Goal: Task Accomplishment & Management: Manage account settings

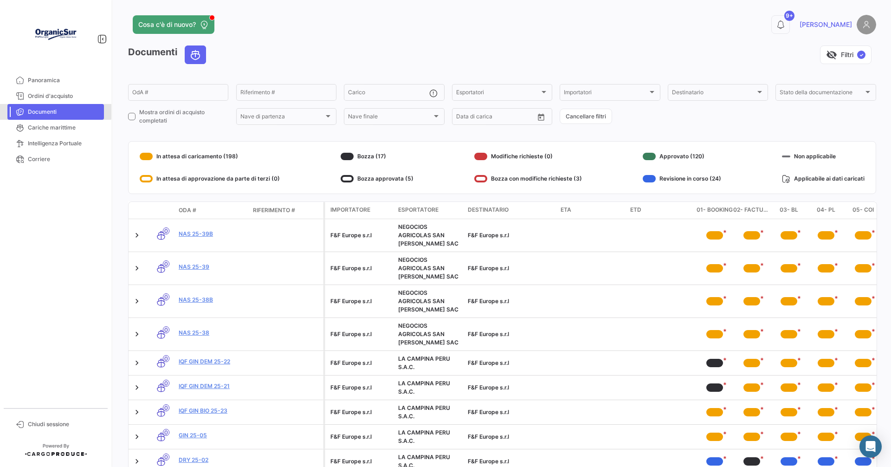
click at [49, 108] on span "Documenti" at bounding box center [64, 112] width 72 height 8
click at [568, 211] on span "ETA" at bounding box center [565, 210] width 11 height 8
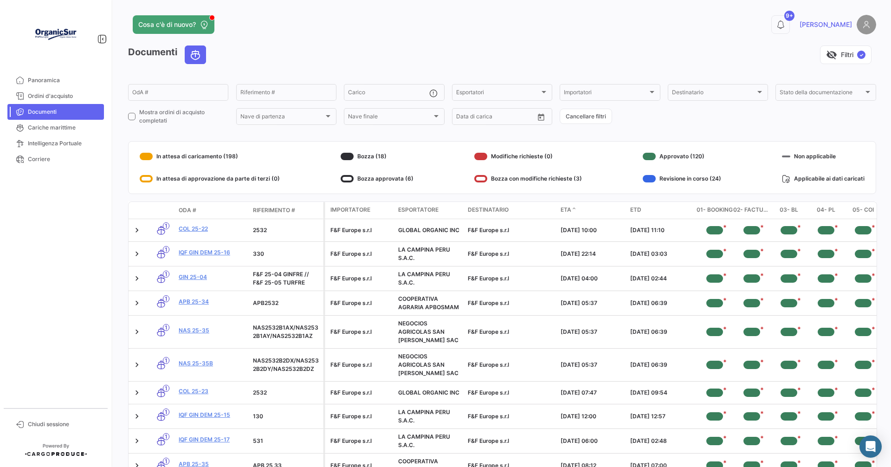
click at [562, 210] on span "ETA" at bounding box center [565, 210] width 11 height 8
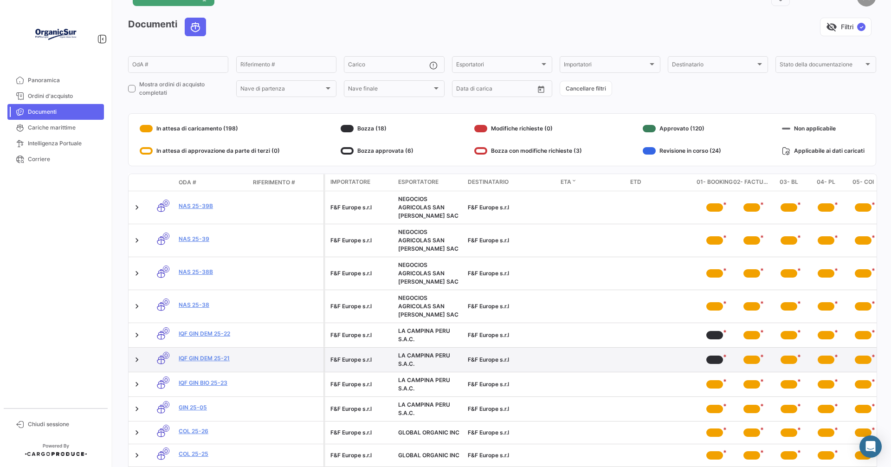
scroll to position [76, 0]
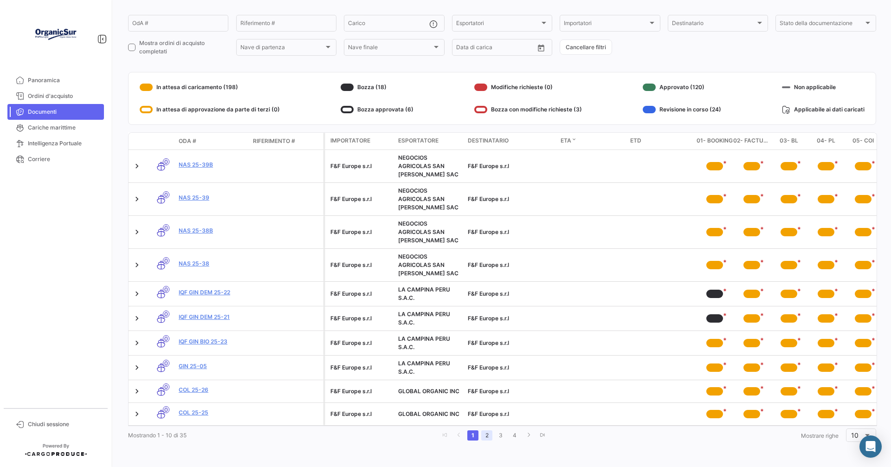
click at [485, 435] on link "2" at bounding box center [486, 435] width 11 height 10
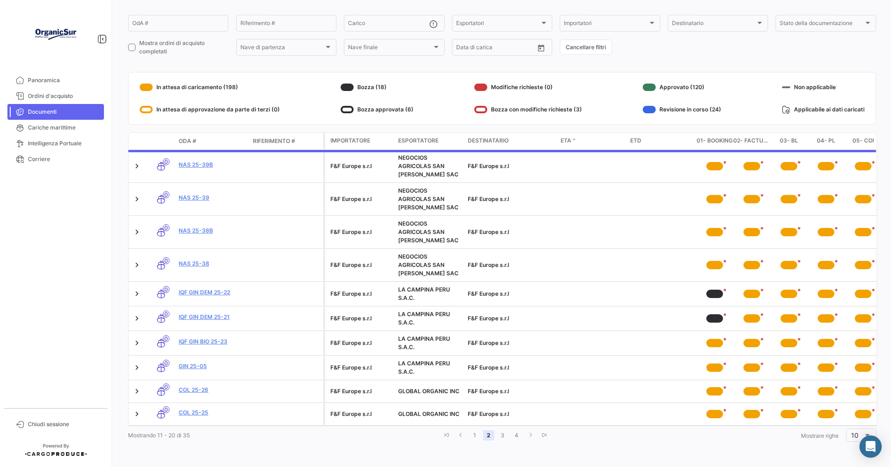
scroll to position [70, 0]
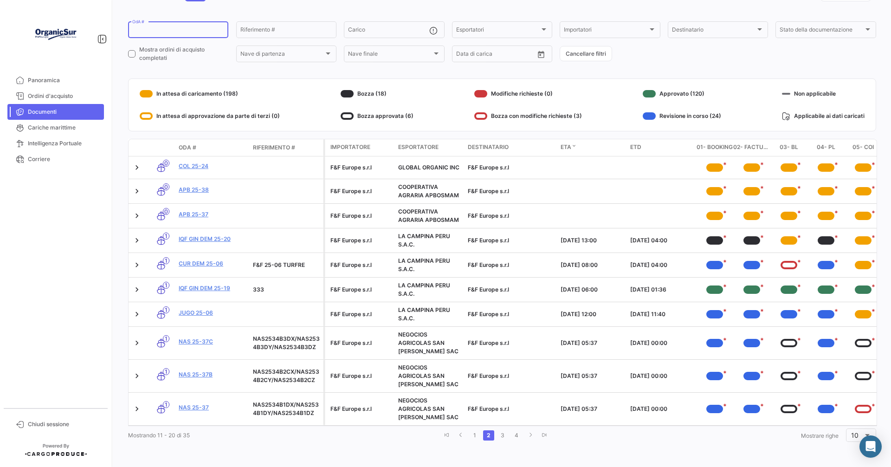
click at [141, 20] on div "OdA #" at bounding box center [178, 29] width 92 height 18
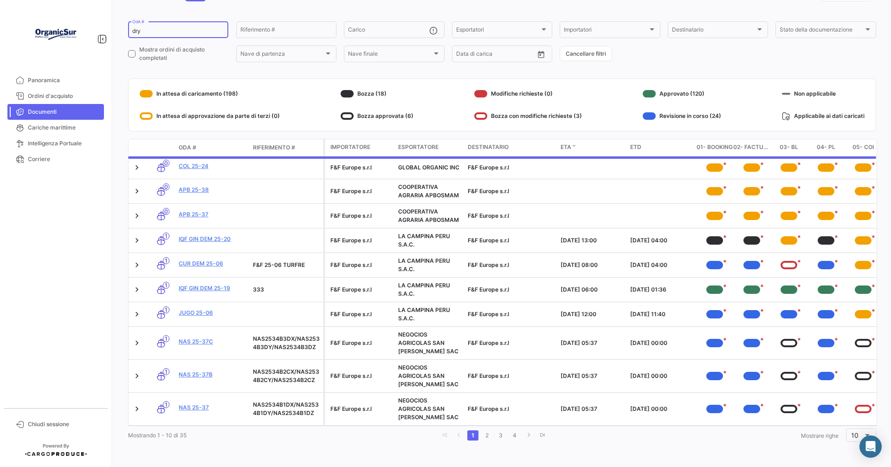
scroll to position [0, 0]
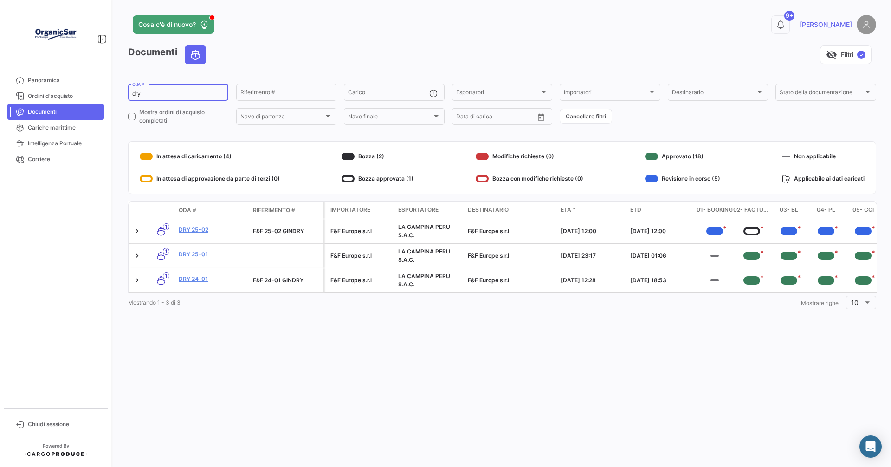
type input "dry"
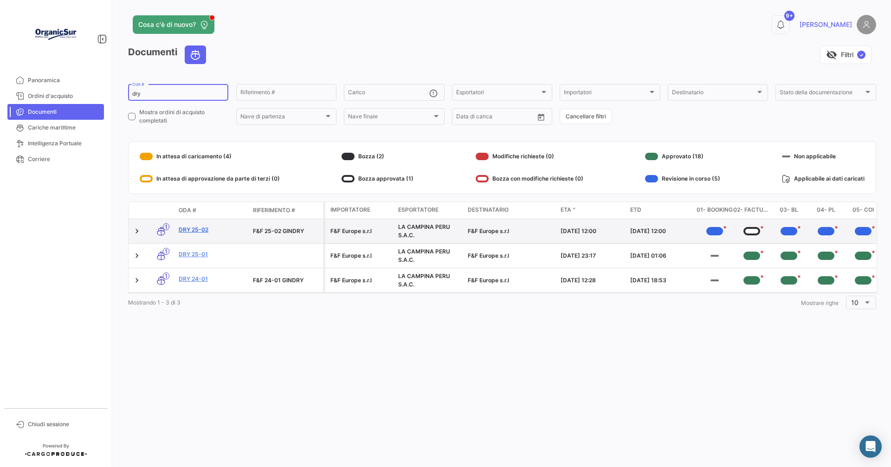
click at [188, 226] on link "DRY 25-02" at bounding box center [212, 229] width 67 height 8
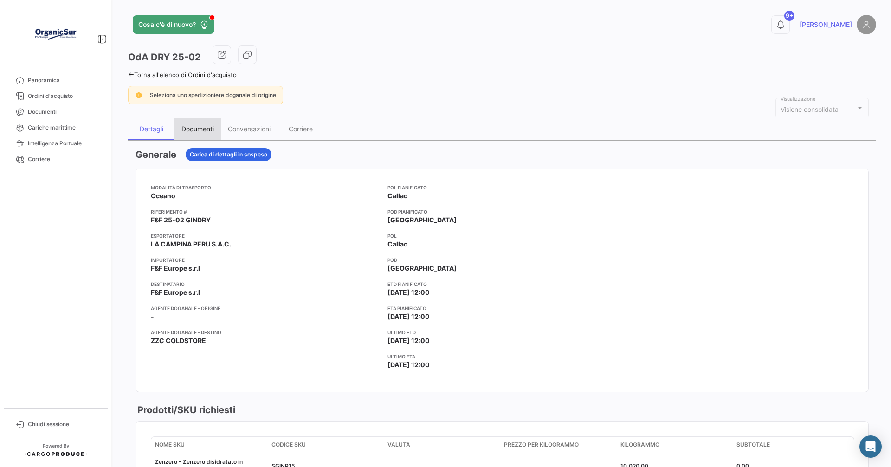
click at [197, 126] on div "Documenti" at bounding box center [197, 129] width 32 height 8
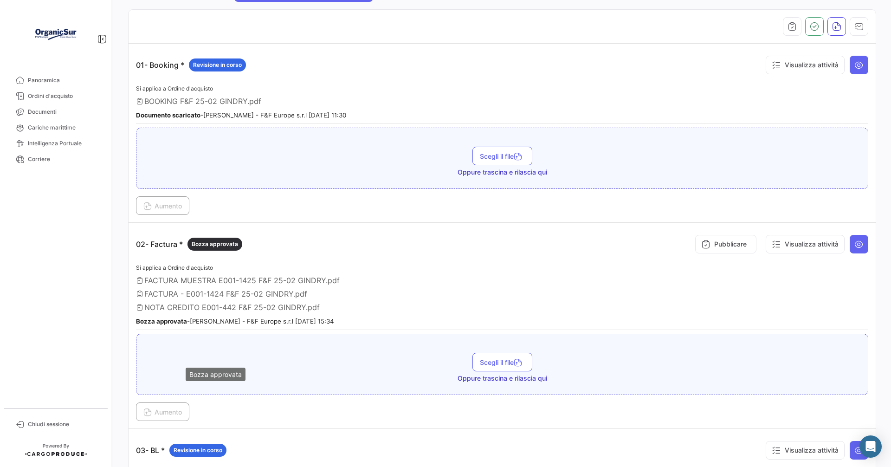
scroll to position [186, 0]
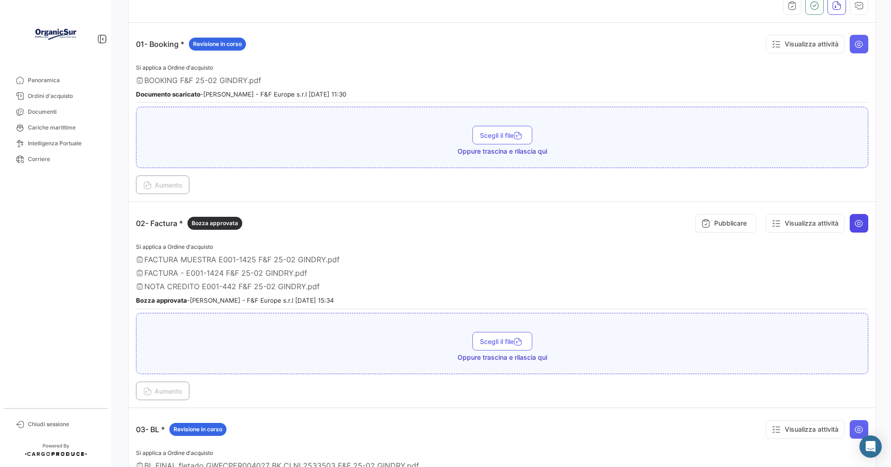
click at [856, 222] on icon at bounding box center [858, 223] width 9 height 9
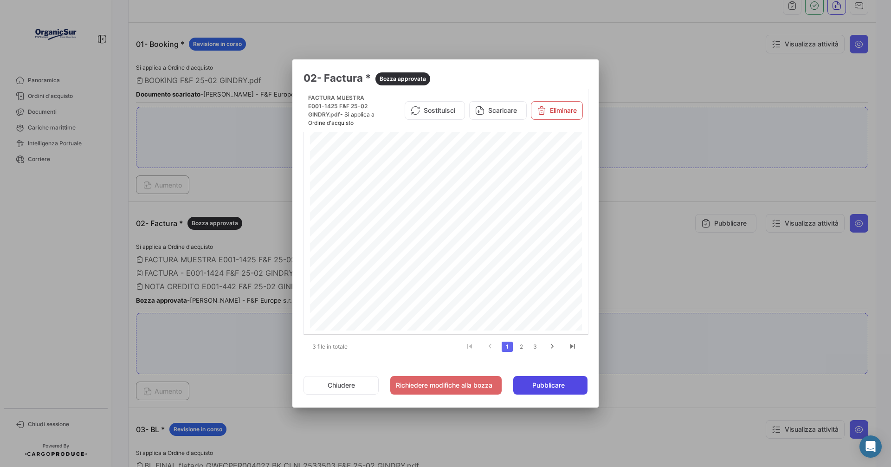
click at [552, 382] on span "Pubblicare" at bounding box center [548, 384] width 32 height 9
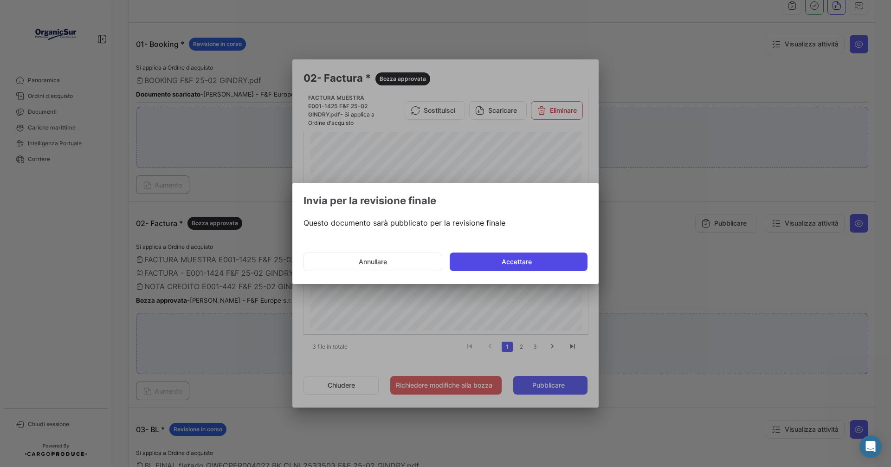
click at [517, 263] on button "Accettare" at bounding box center [519, 261] width 138 height 19
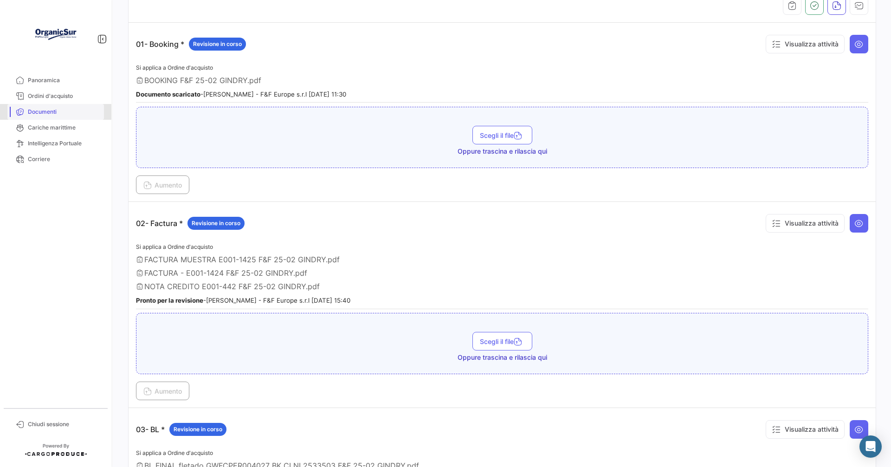
click at [51, 114] on span "Documenti" at bounding box center [64, 112] width 72 height 8
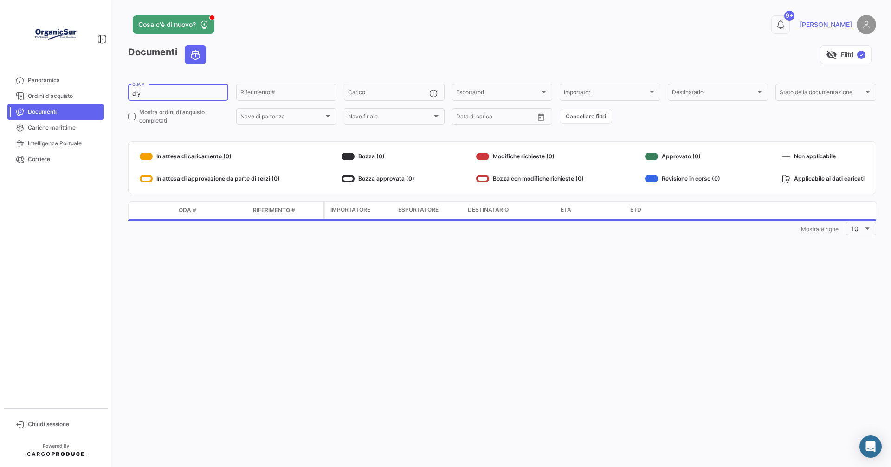
click at [156, 94] on input "dry" at bounding box center [178, 93] width 92 height 6
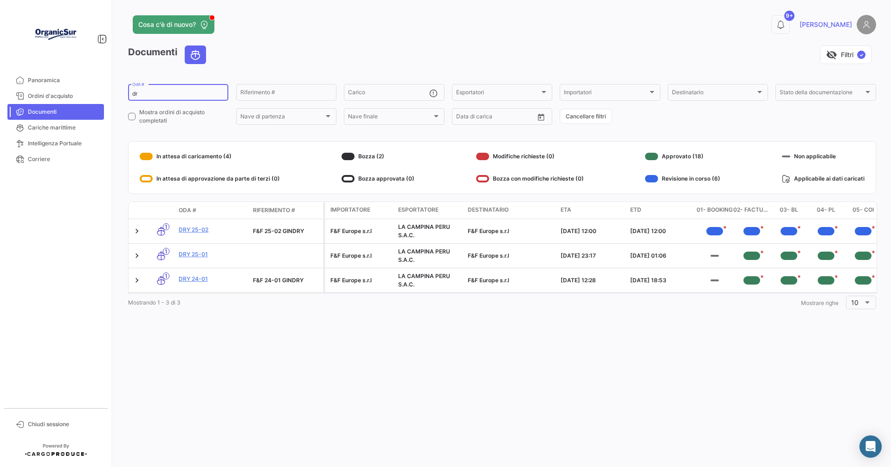
type input "d"
